Goal: Find specific page/section: Find specific page/section

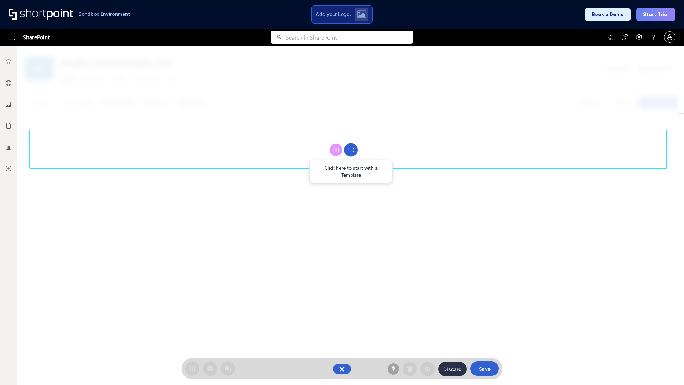
click at [351, 150] on circle at bounding box center [351, 150] width 14 height 14
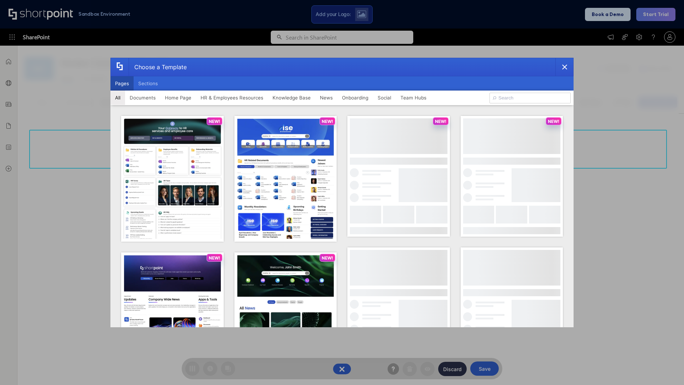
click at [122, 83] on button "Pages" at bounding box center [121, 83] width 23 height 14
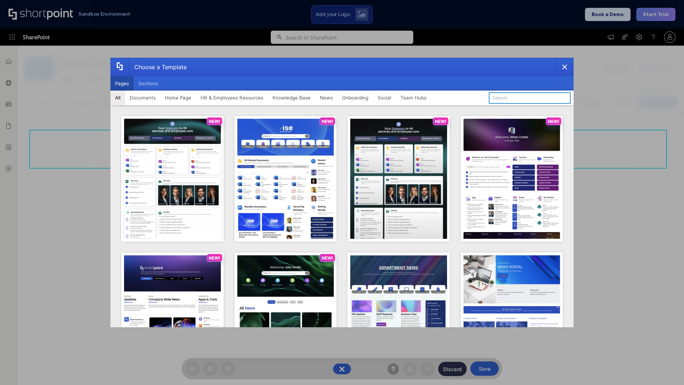
type input "News Portal 3"
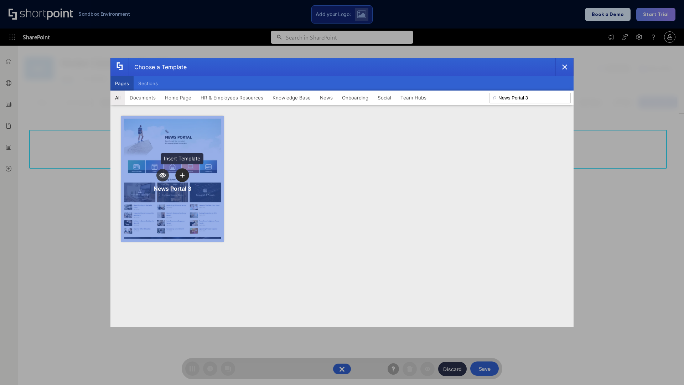
click at [182, 175] on icon "template selector" at bounding box center [182, 174] width 5 height 5
